Goal: Task Accomplishment & Management: Use online tool/utility

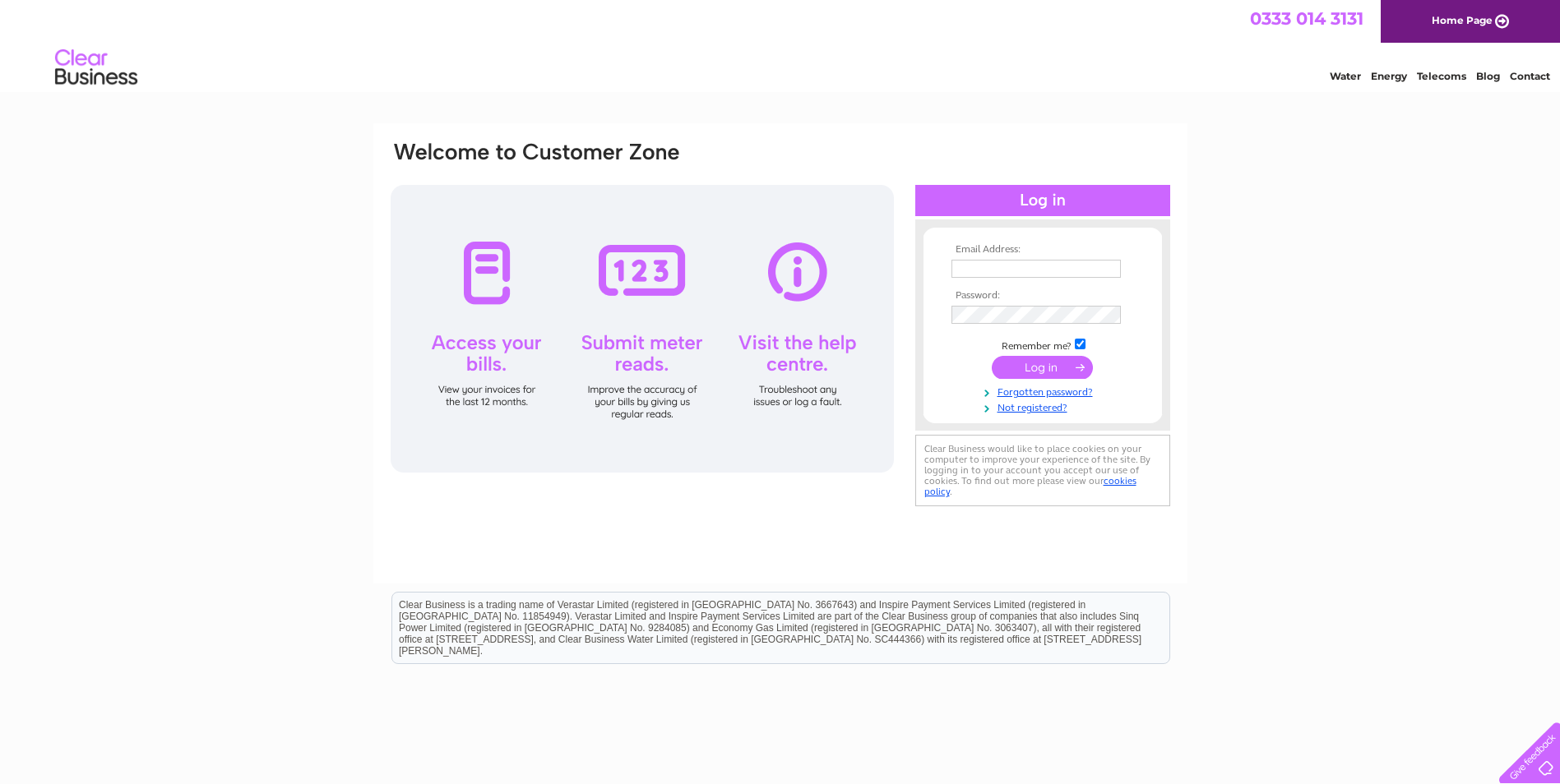
type input "[PERSON_NAME][EMAIL_ADDRESS][DOMAIN_NAME]"
click at [1047, 368] on input "submit" at bounding box center [1042, 367] width 101 height 23
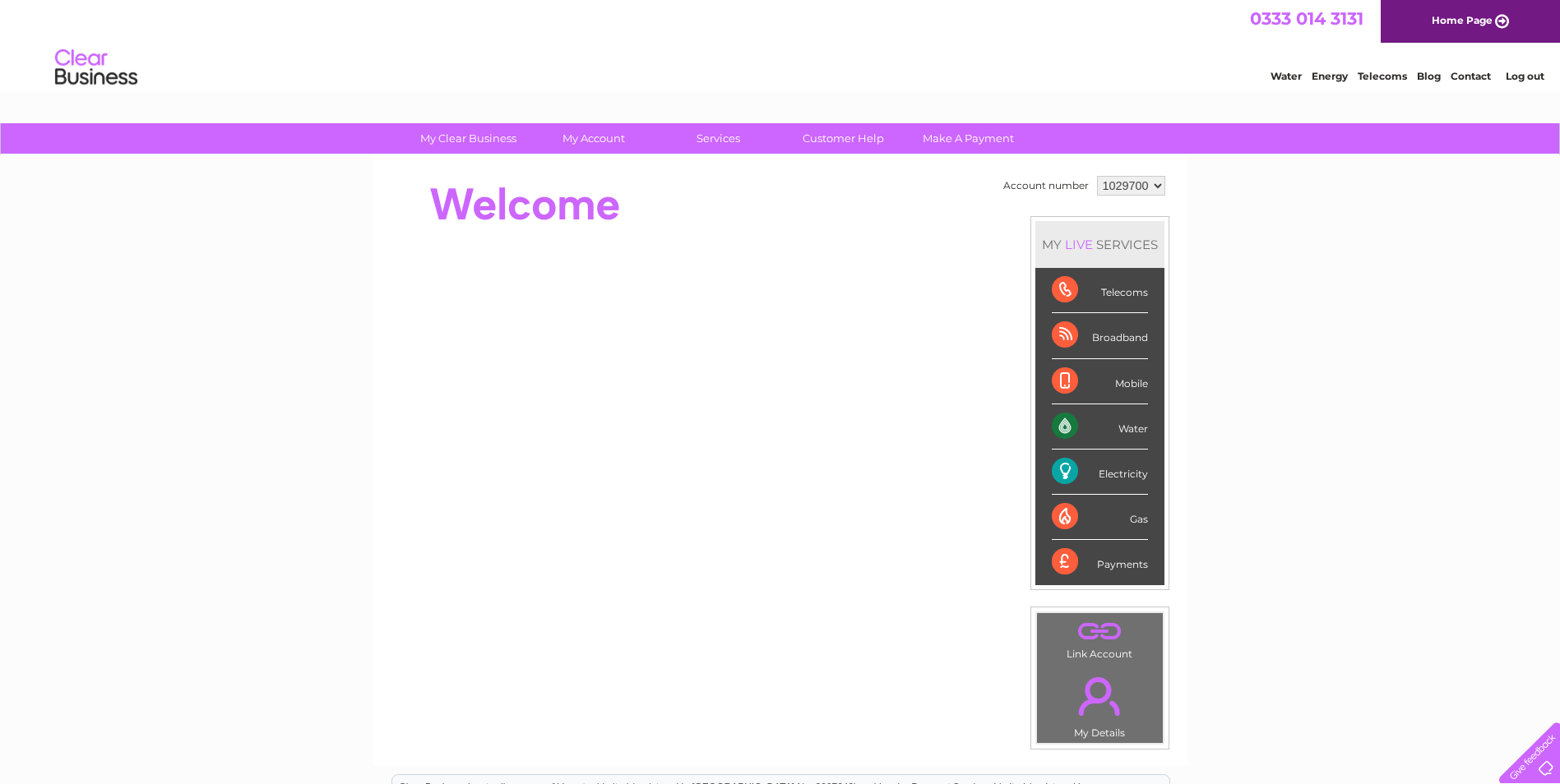
click at [1057, 471] on div "Electricity" at bounding box center [1100, 472] width 96 height 46
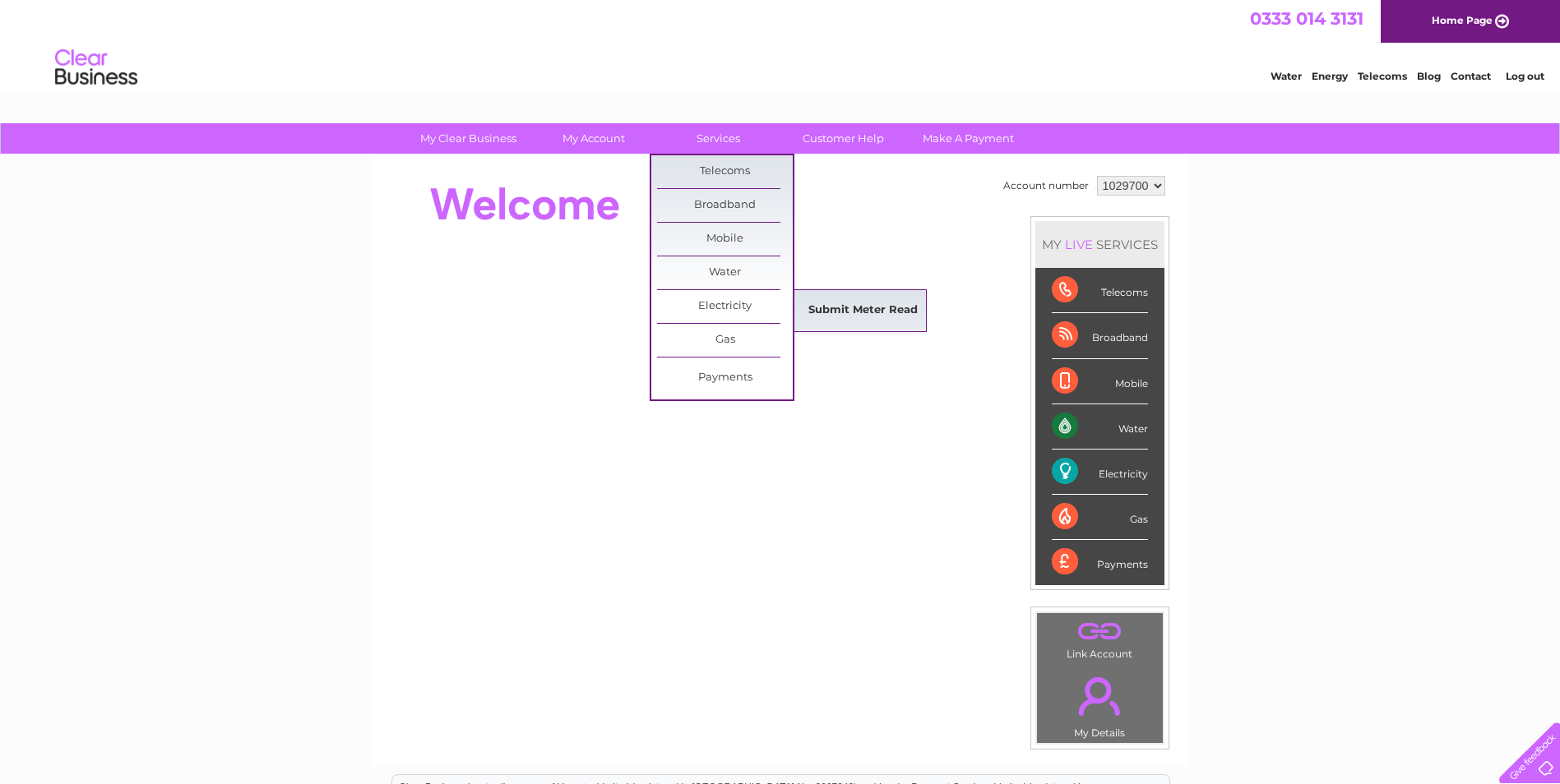
click at [849, 300] on link "Submit Meter Read" at bounding box center [863, 310] width 136 height 33
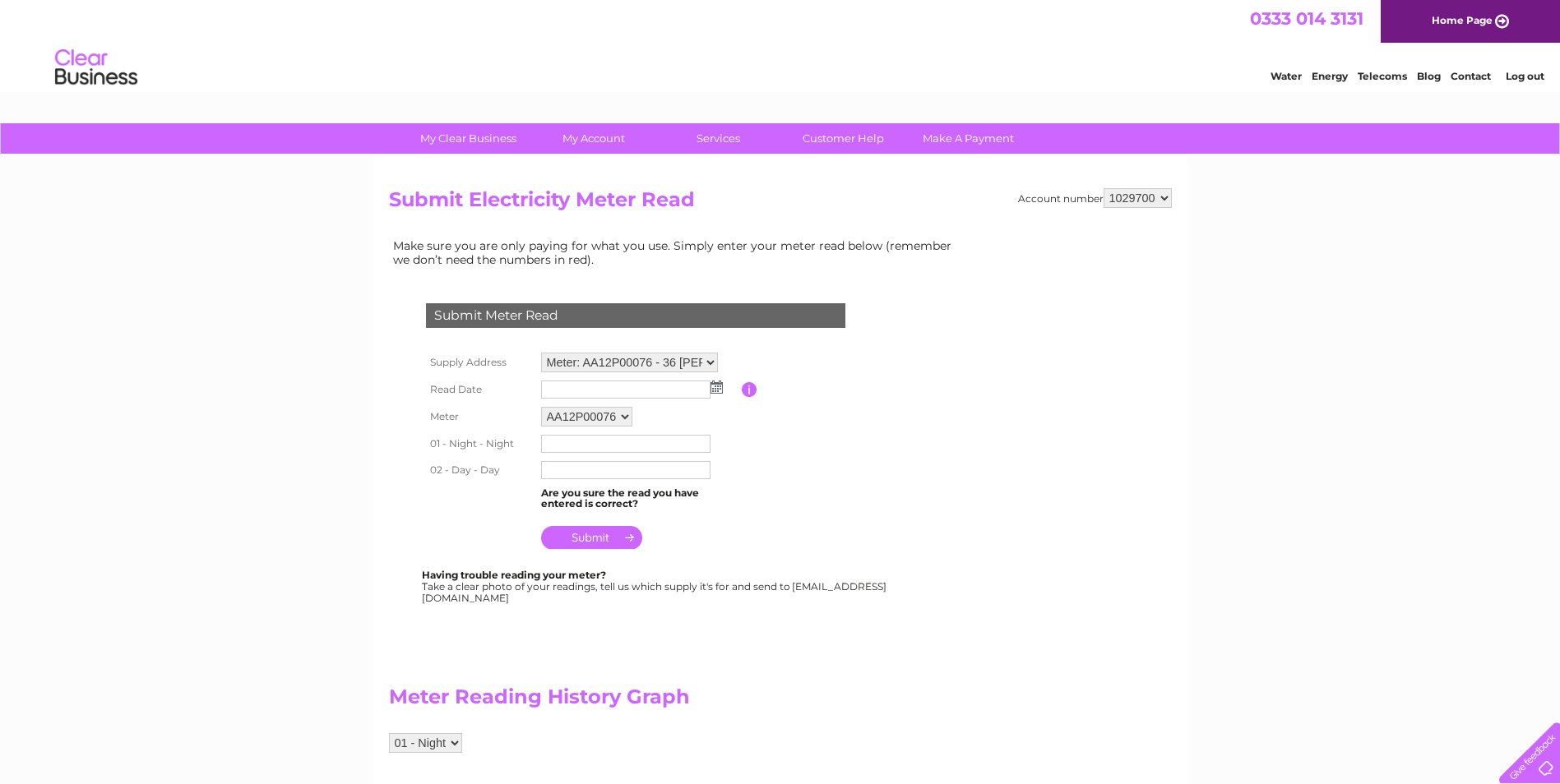
click at [714, 390] on img at bounding box center [717, 388] width 13 height 13
click at [615, 529] on link "26" at bounding box center [608, 531] width 23 height 17
type input "[DATE]"
click at [569, 446] on input "text" at bounding box center [626, 443] width 169 height 18
type input "515214"
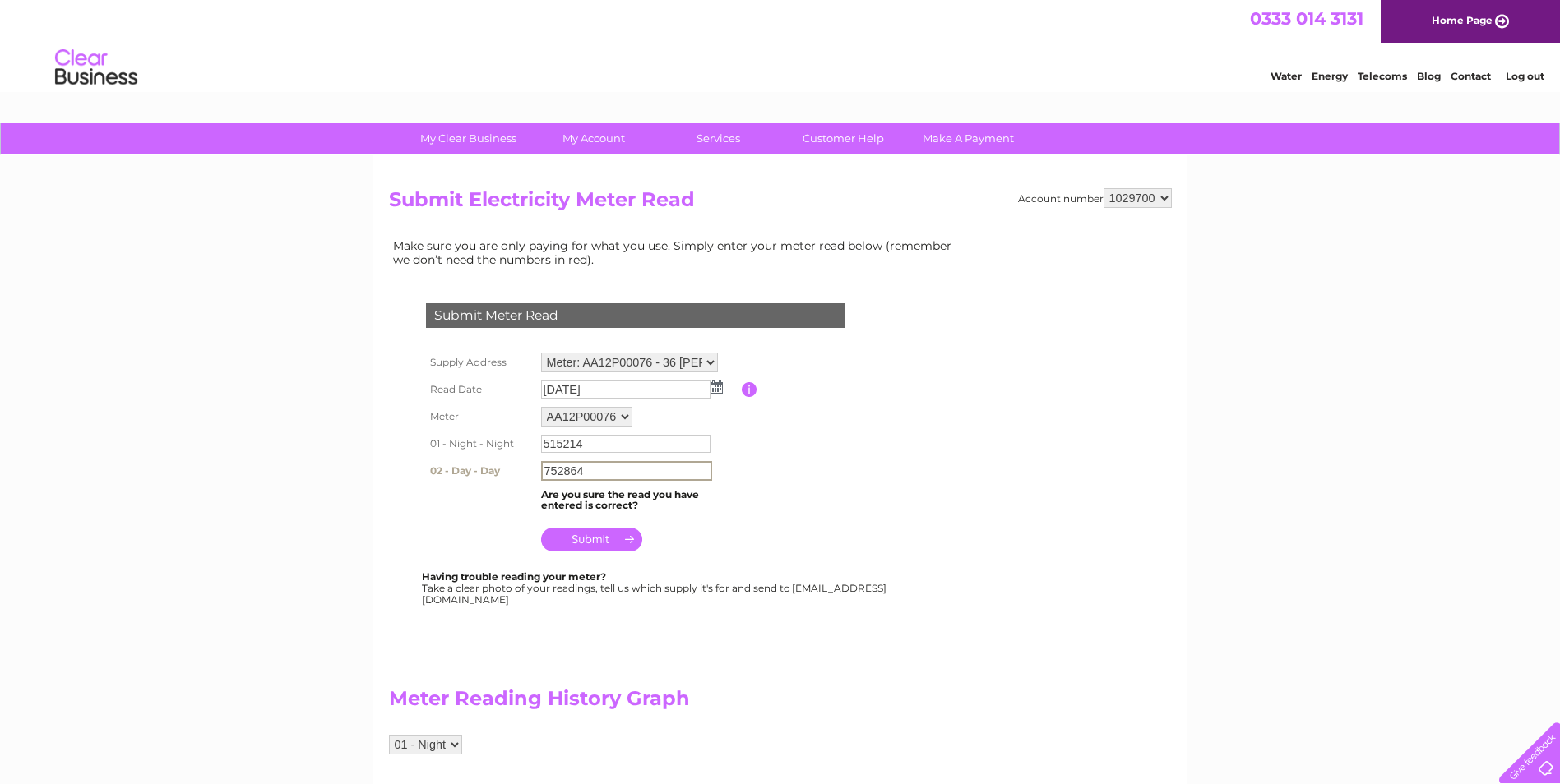
drag, startPoint x: 601, startPoint y: 478, endPoint x: 319, endPoint y: 444, distance: 284.0
click at [331, 448] on div "My Clear Business Login Details My Details My Preferences Link Account My Accou…" at bounding box center [780, 791] width 1560 height 1335
type input "753303"
click at [593, 536] on input "submit" at bounding box center [592, 539] width 101 height 23
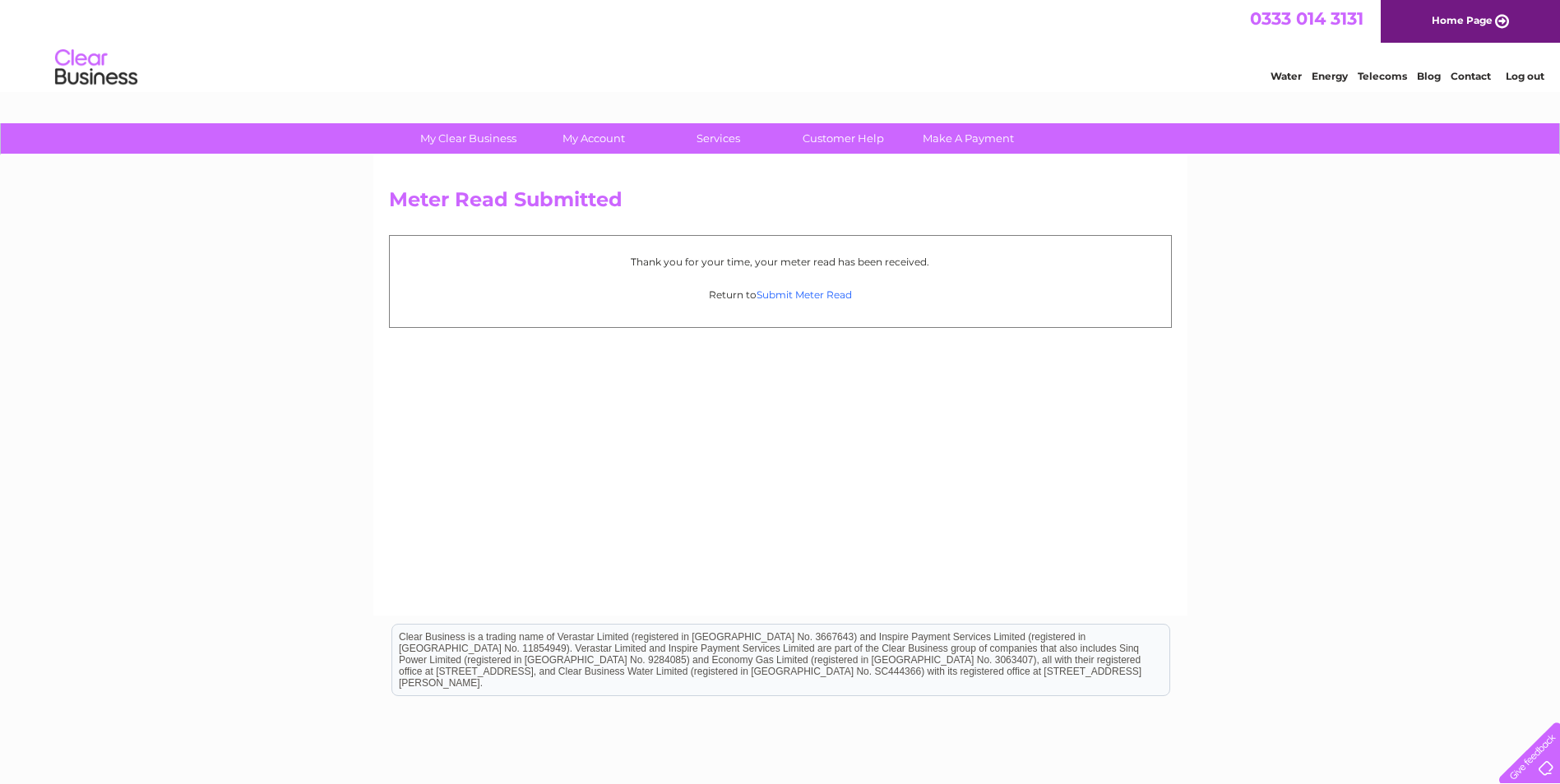
click at [786, 294] on link "Submit Meter Read" at bounding box center [804, 294] width 95 height 13
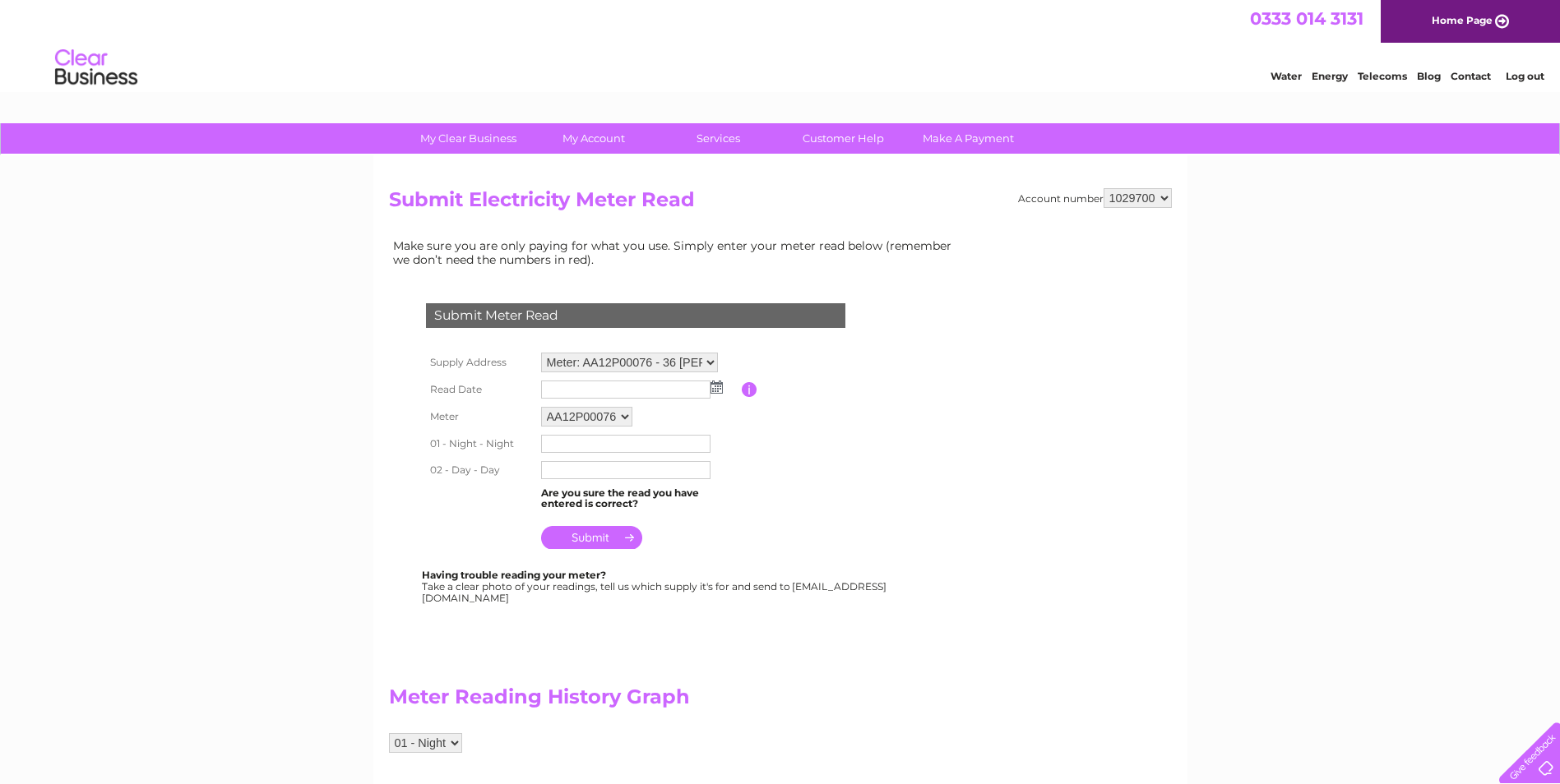
click at [712, 362] on select "Meter: AA12P00076 - 36 Speirs Wharf, Glasgow, G4 9TB Meter: PS50034676 - 36 Spe…" at bounding box center [630, 362] width 177 height 19
select select "129766"
click at [541, 352] on select "Meter: AA12P00076 - 36 Speirs Wharf, Glasgow, G4 9TB Meter: PS50034676 - 36 Spe…" at bounding box center [630, 362] width 177 height 21
drag, startPoint x: 718, startPoint y: 390, endPoint x: 705, endPoint y: 395, distance: 13.9
click at [717, 390] on img at bounding box center [717, 388] width 13 height 13
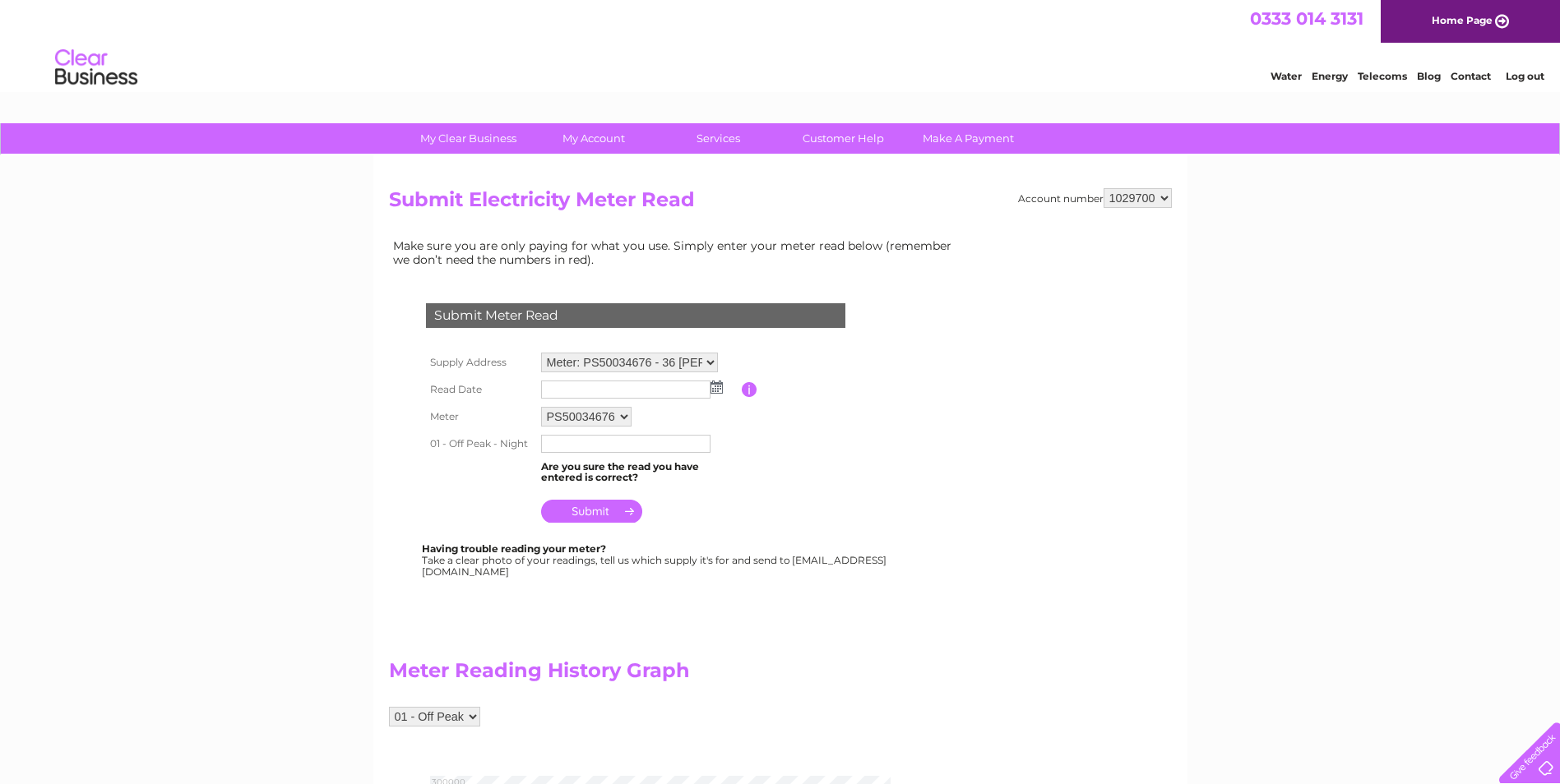
click at [718, 386] on img at bounding box center [717, 388] width 13 height 13
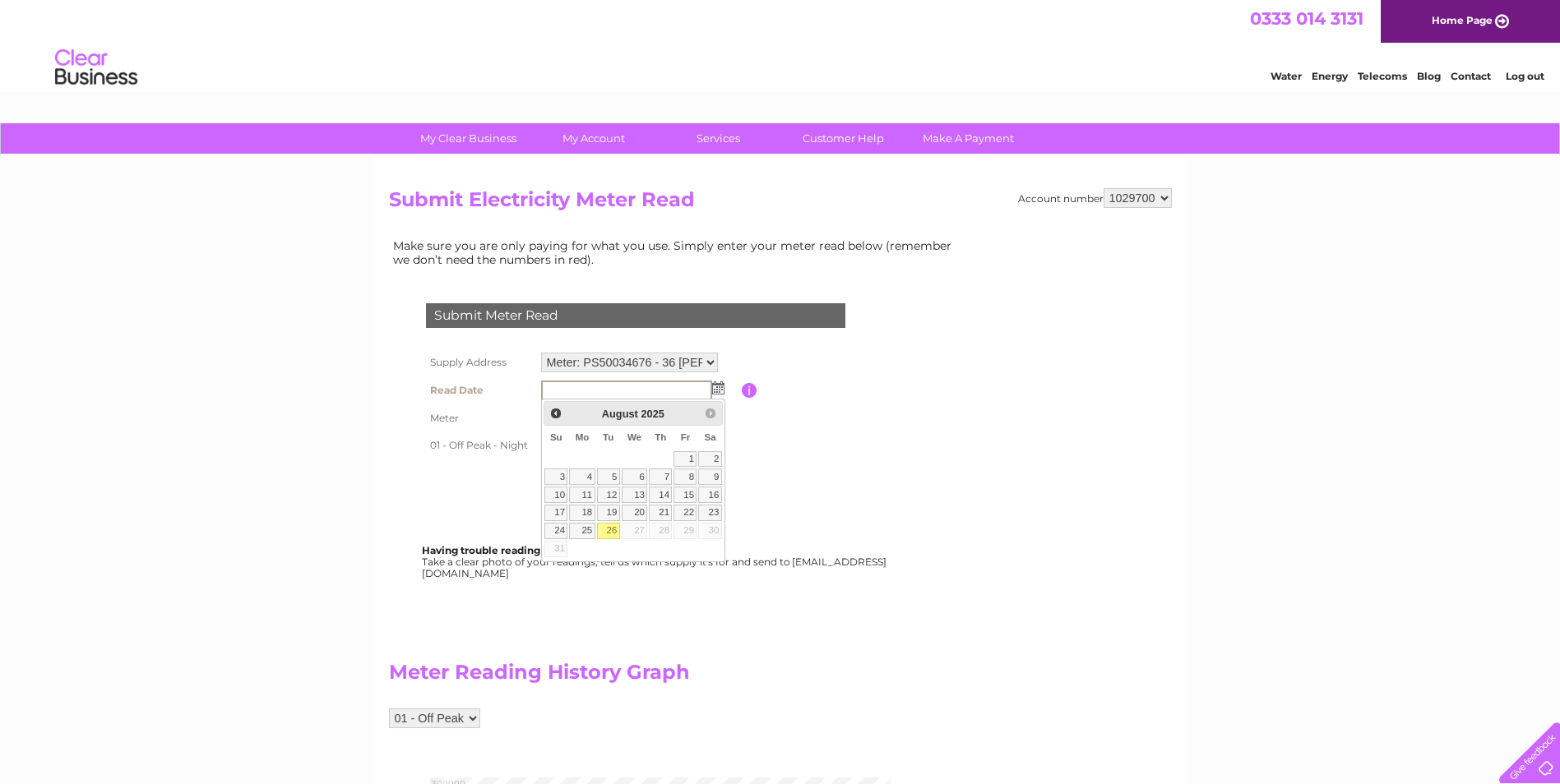
drag, startPoint x: 612, startPoint y: 533, endPoint x: 611, endPoint y: 514, distance: 19.0
click at [611, 530] on link "26" at bounding box center [608, 531] width 23 height 17
type input "2025/08/26"
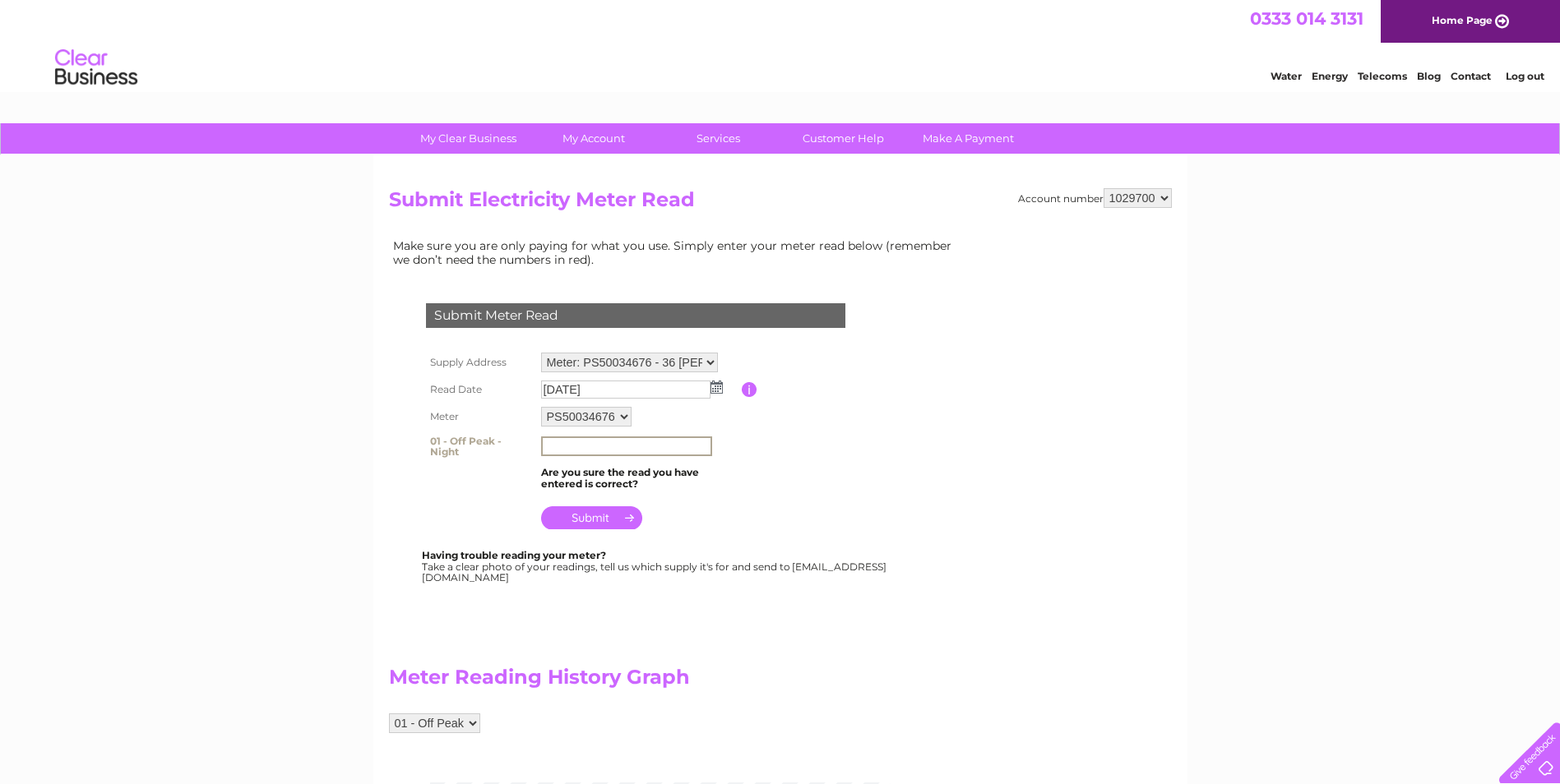
click at [577, 447] on input "text" at bounding box center [627, 446] width 171 height 19
type input "266154"
click at [584, 518] on input "submit" at bounding box center [592, 518] width 101 height 23
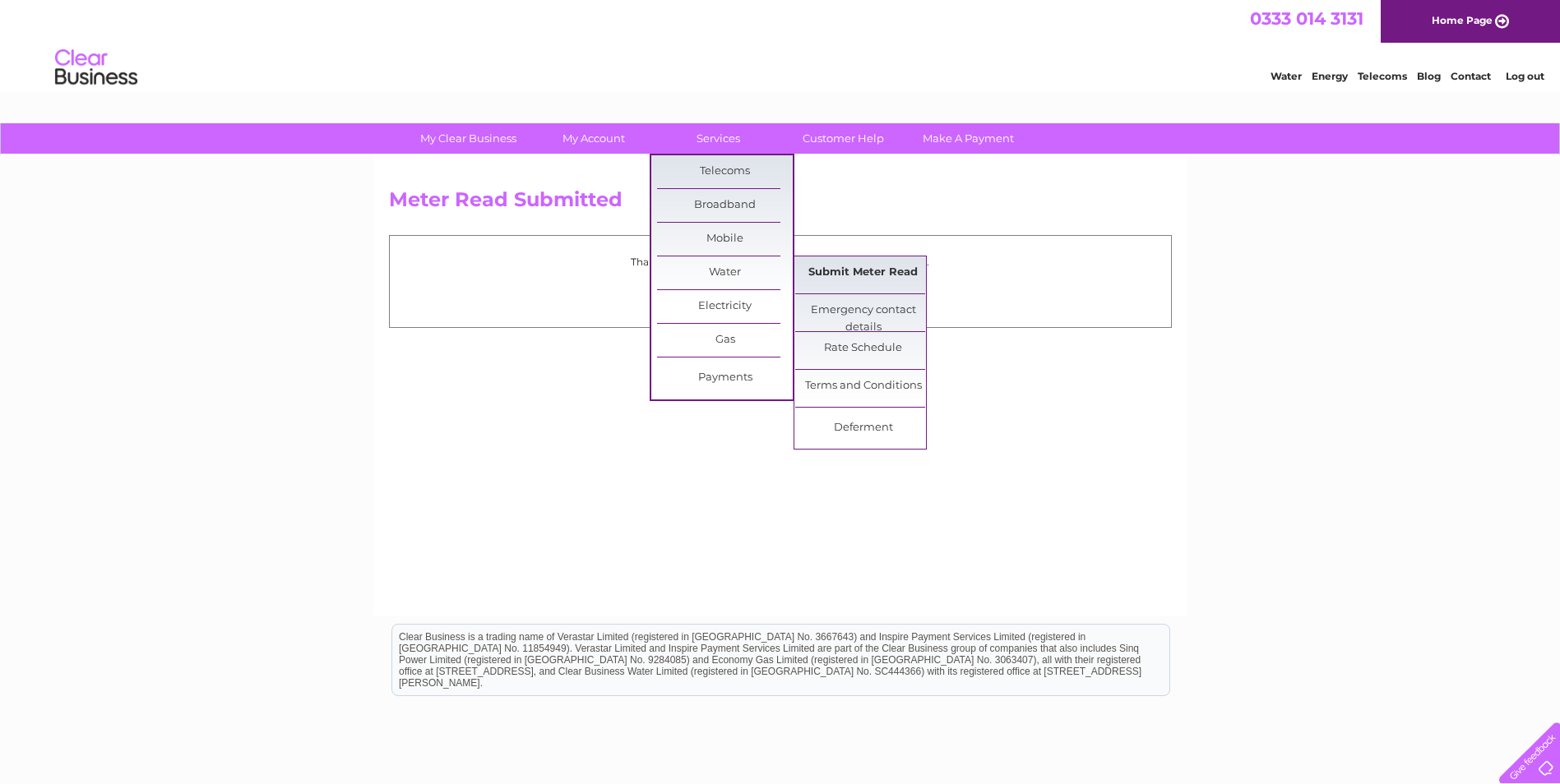
click at [882, 271] on link "Submit Meter Read" at bounding box center [863, 272] width 136 height 33
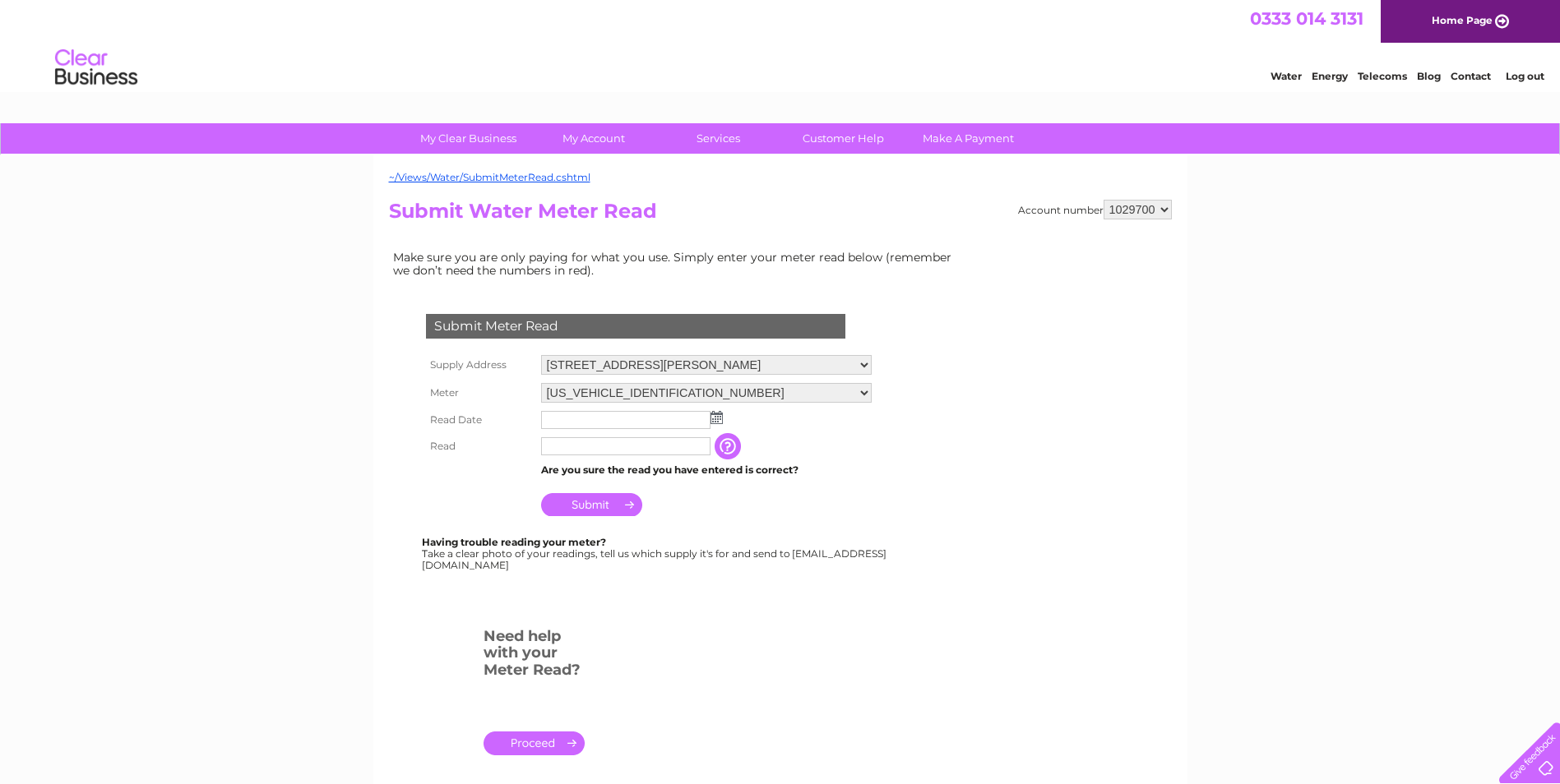
click at [714, 413] on img at bounding box center [717, 418] width 13 height 13
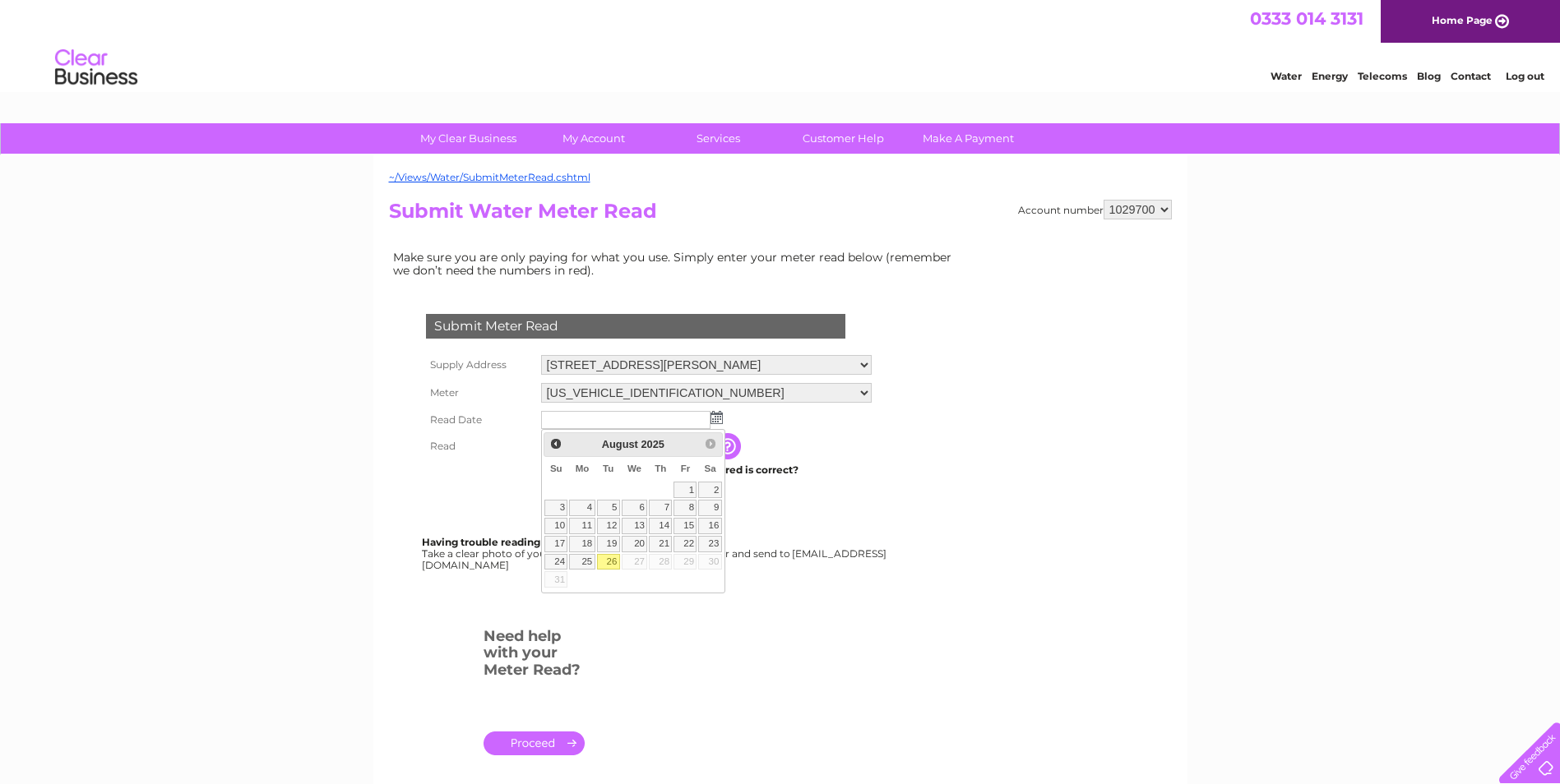
click at [612, 561] on link "26" at bounding box center [608, 562] width 23 height 17
type input "[DATE]"
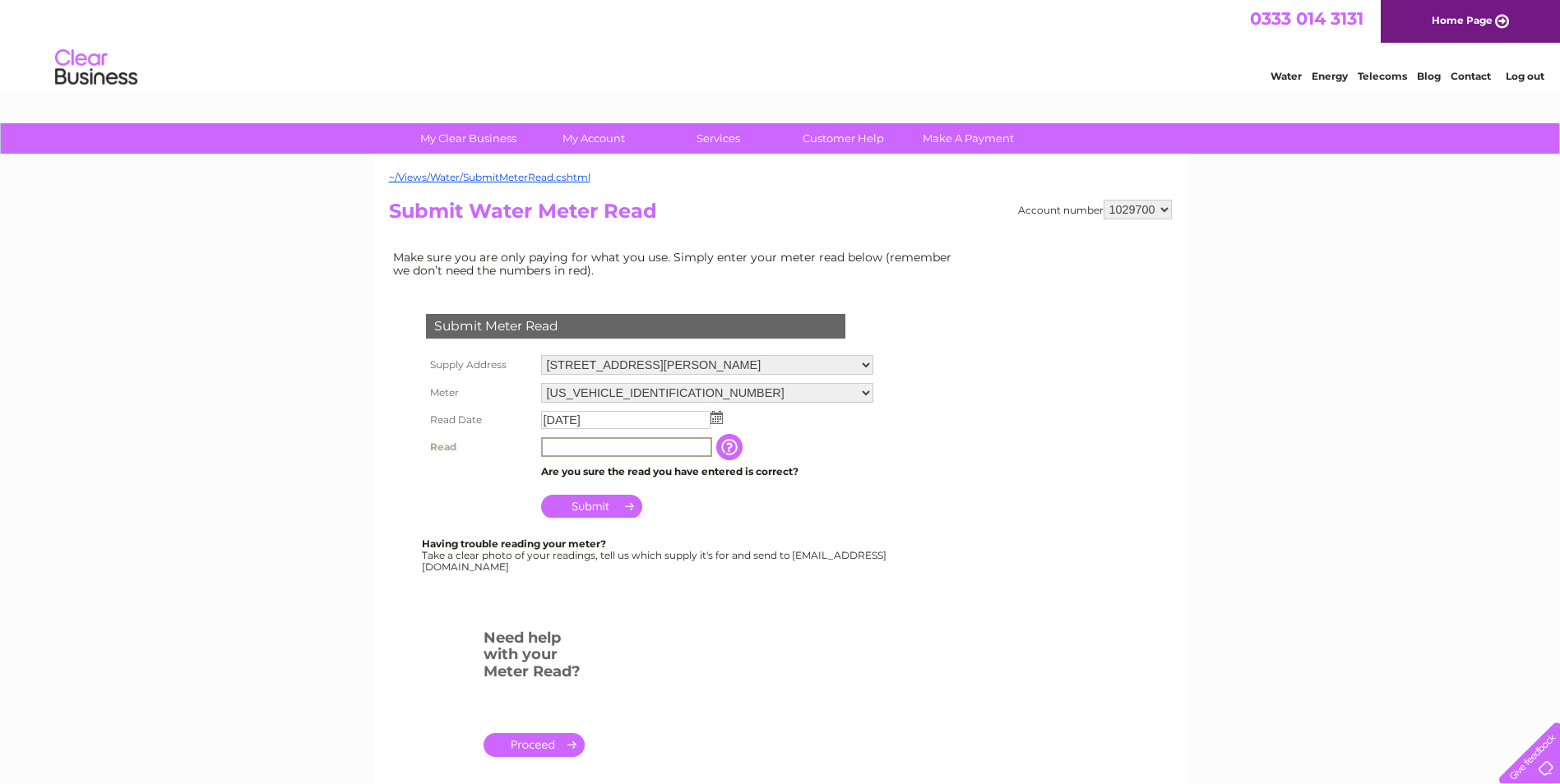
click at [568, 448] on input "text" at bounding box center [627, 447] width 171 height 19
type input "288"
click at [599, 507] on input "Submit" at bounding box center [592, 506] width 101 height 23
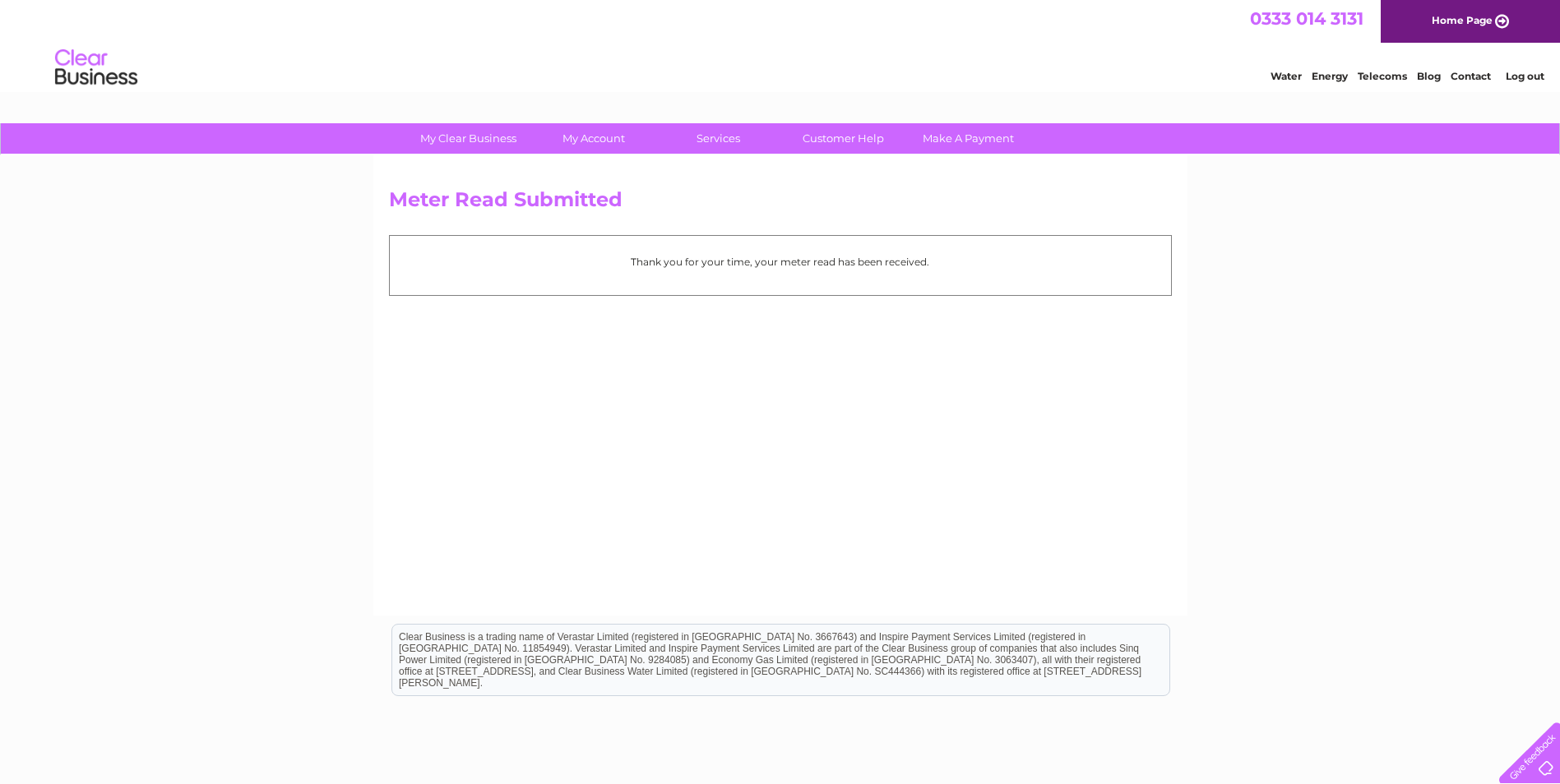
click at [1525, 78] on link "Log out" at bounding box center [1525, 76] width 39 height 13
